Goal: Navigation & Orientation: Go to known website

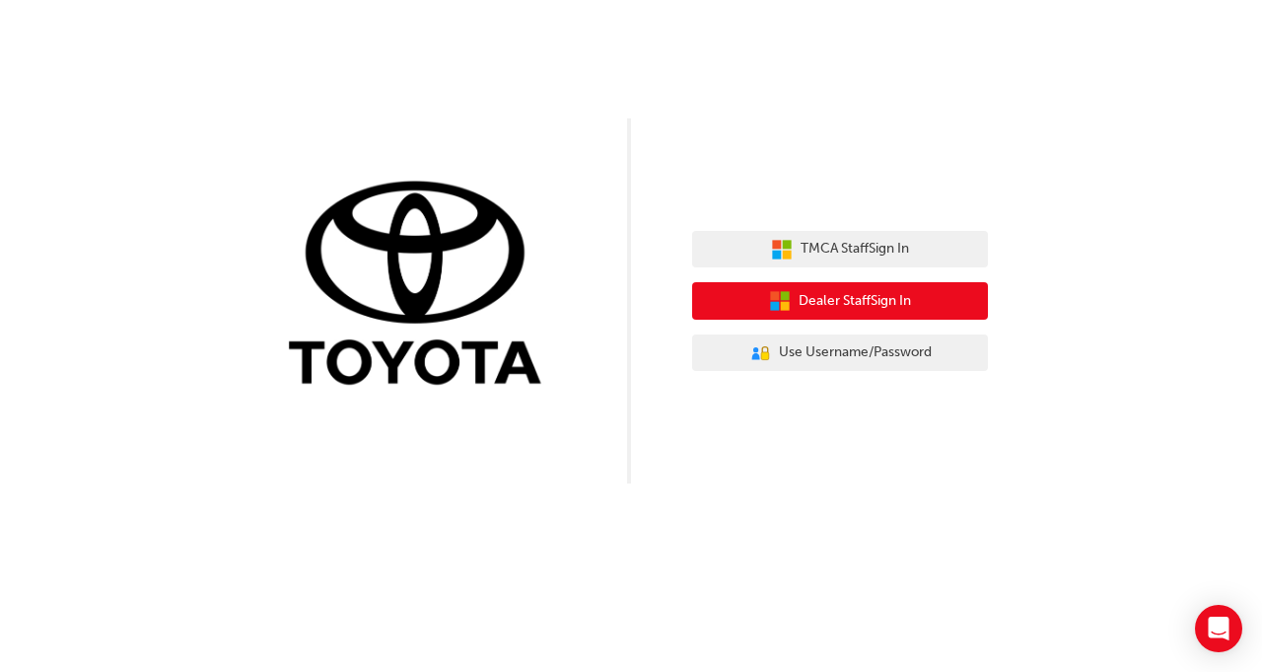
click at [863, 285] on button "Dealer Staff Sign In" at bounding box center [840, 300] width 296 height 37
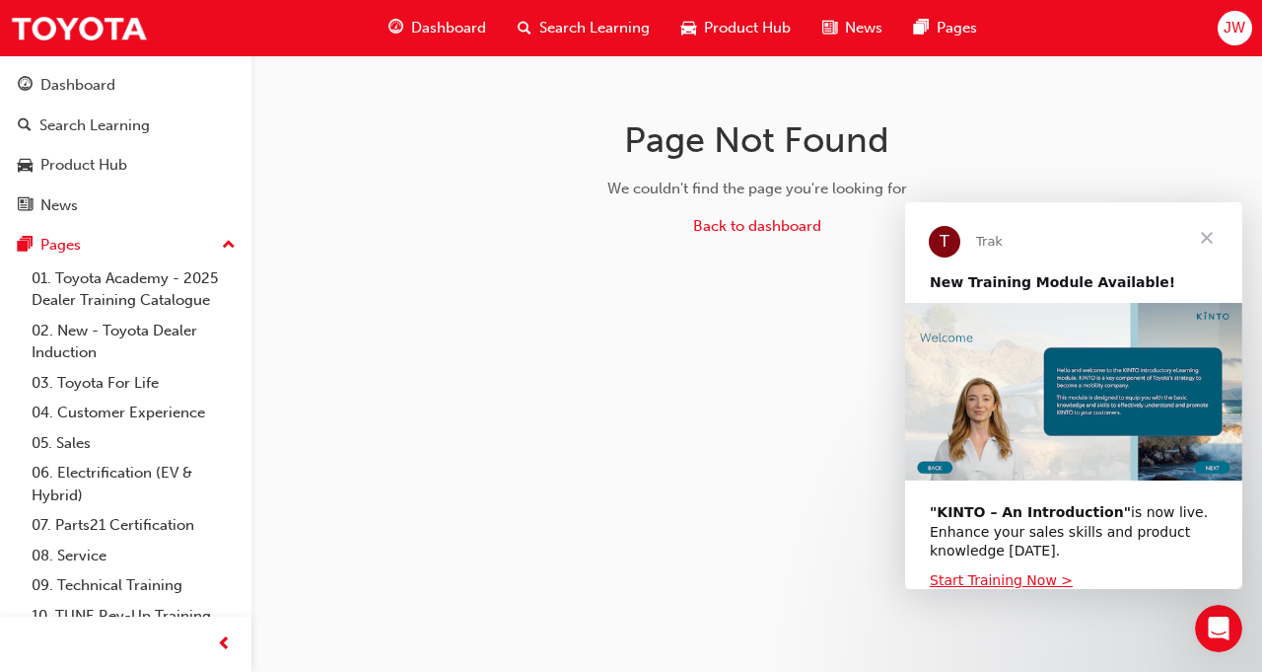
click at [1209, 239] on span "Close" at bounding box center [1206, 237] width 71 height 71
